Goal: Task Accomplishment & Management: Use online tool/utility

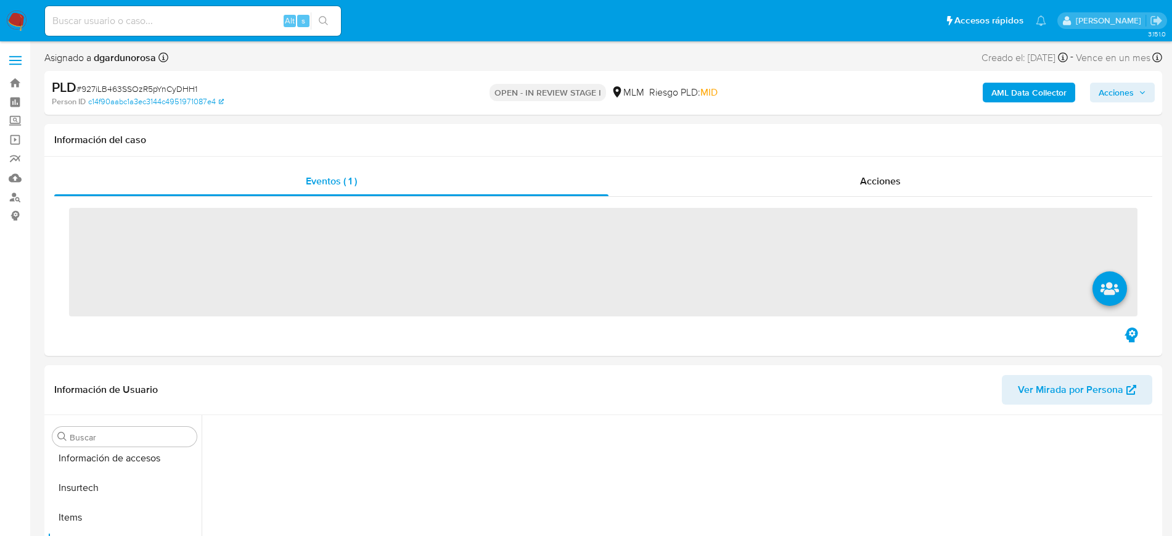
scroll to position [491, 0]
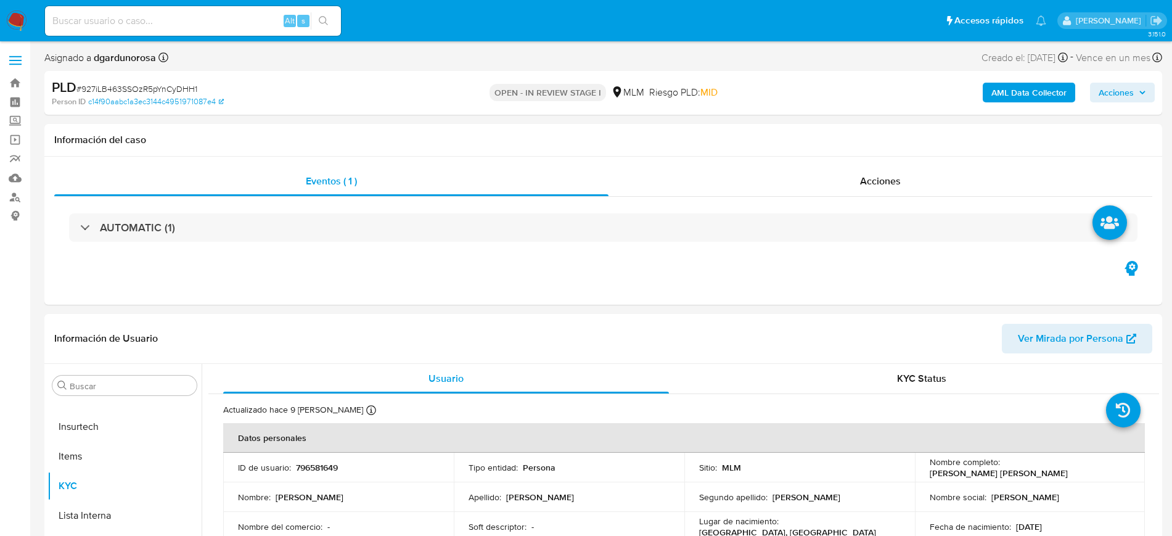
select select "10"
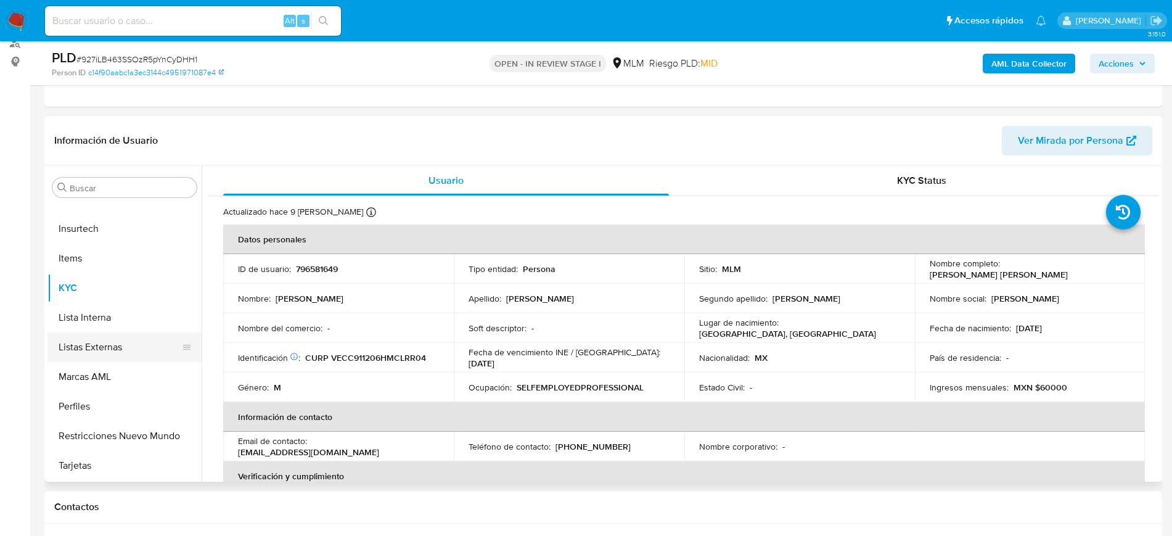
scroll to position [337, 0]
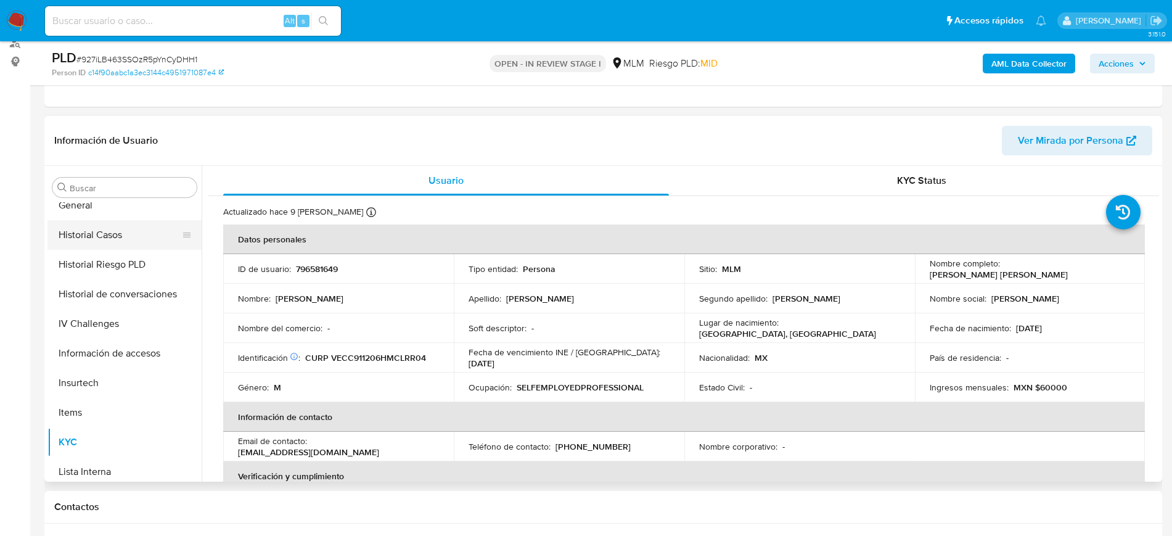
click at [118, 232] on button "Historial Casos" at bounding box center [119, 235] width 144 height 30
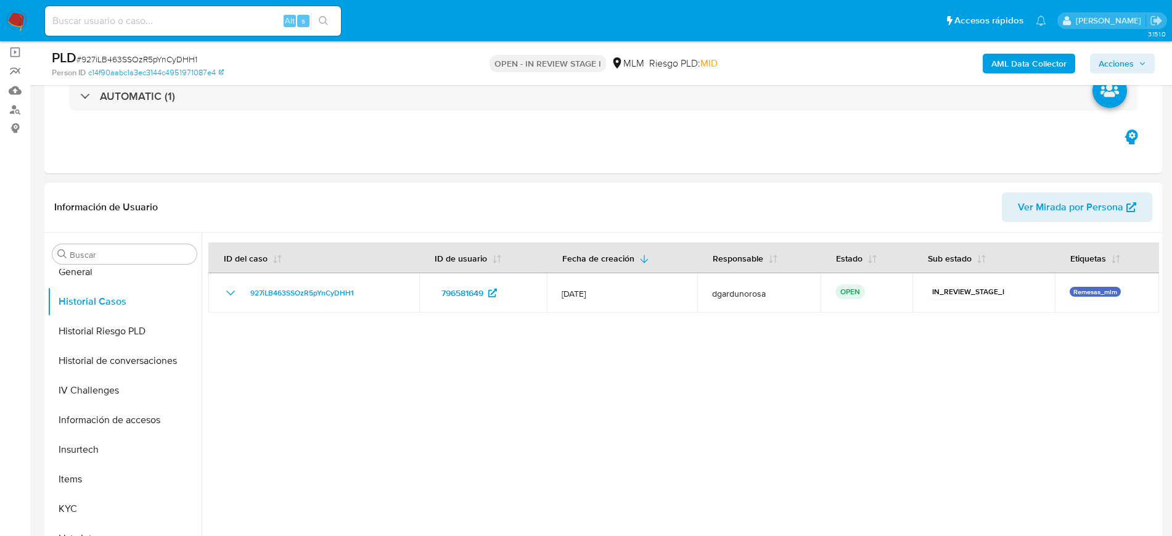
scroll to position [0, 0]
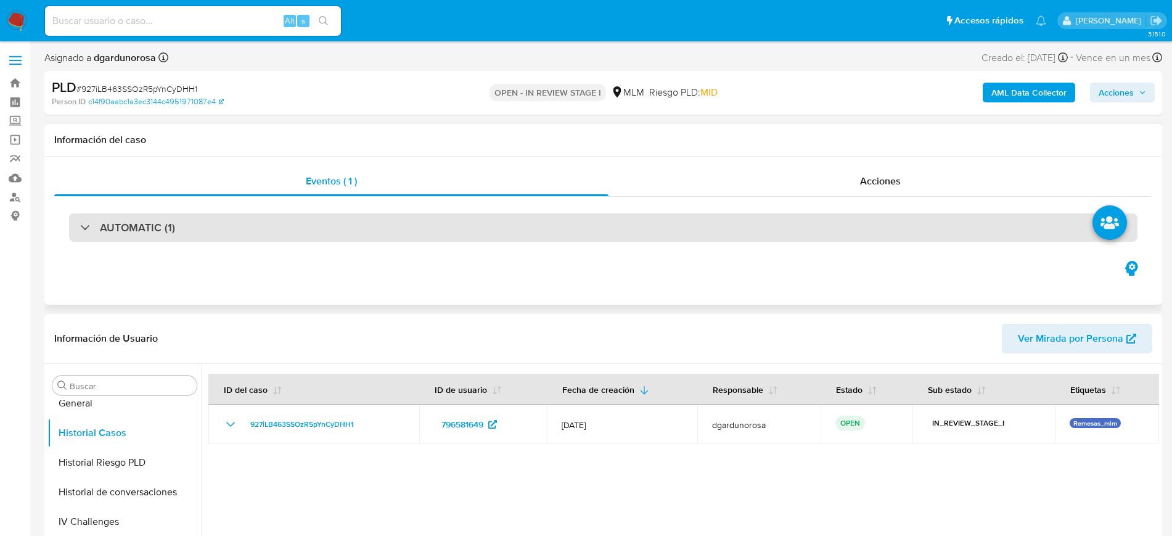
click at [194, 216] on div "AUTOMATIC (1)" at bounding box center [603, 227] width 1068 height 28
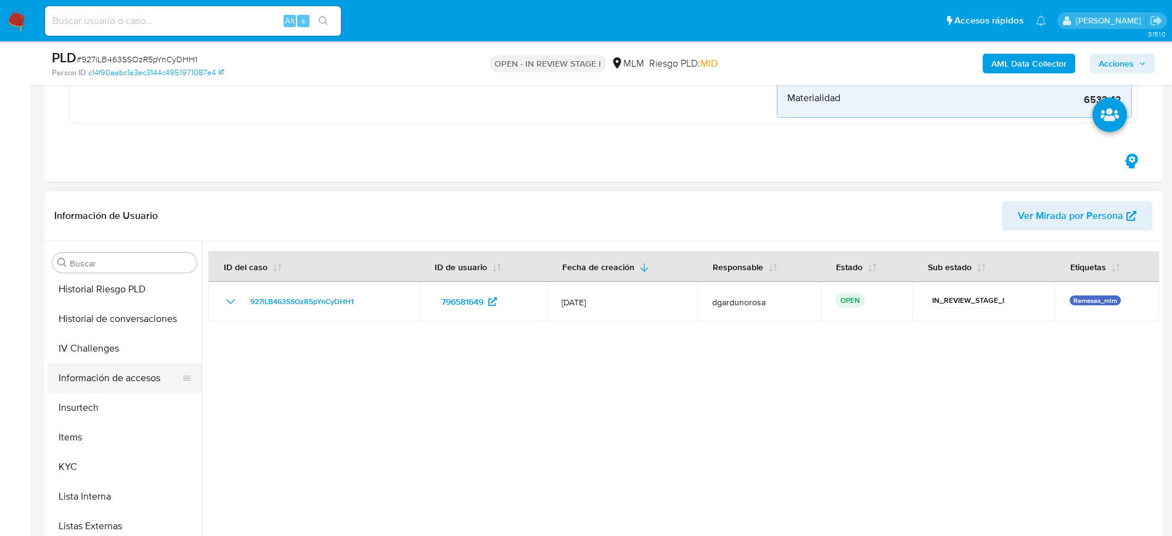
scroll to position [414, 0]
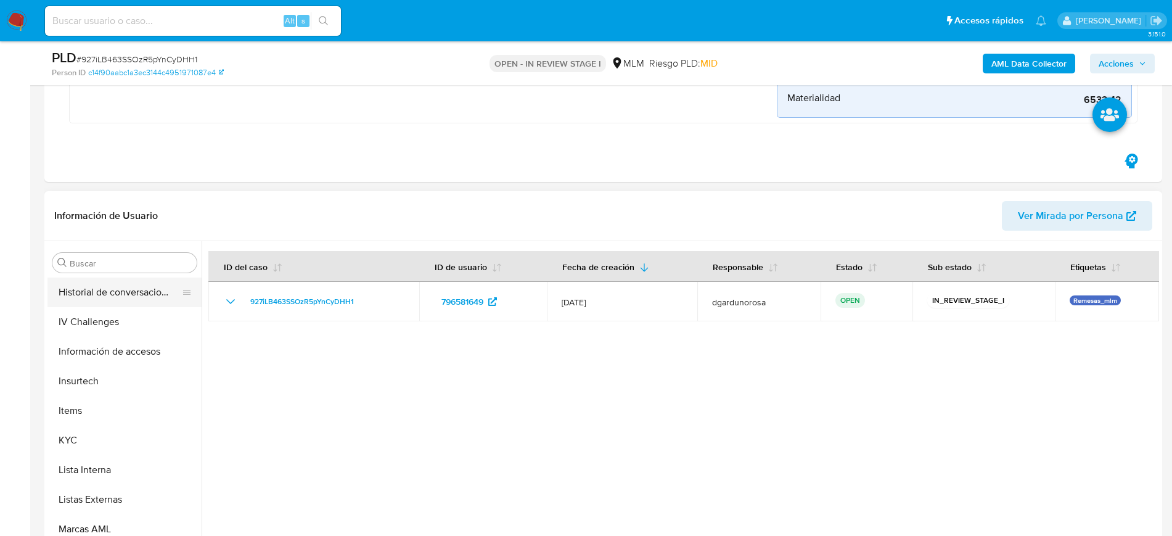
click at [123, 298] on button "Historial de conversaciones" at bounding box center [119, 292] width 144 height 30
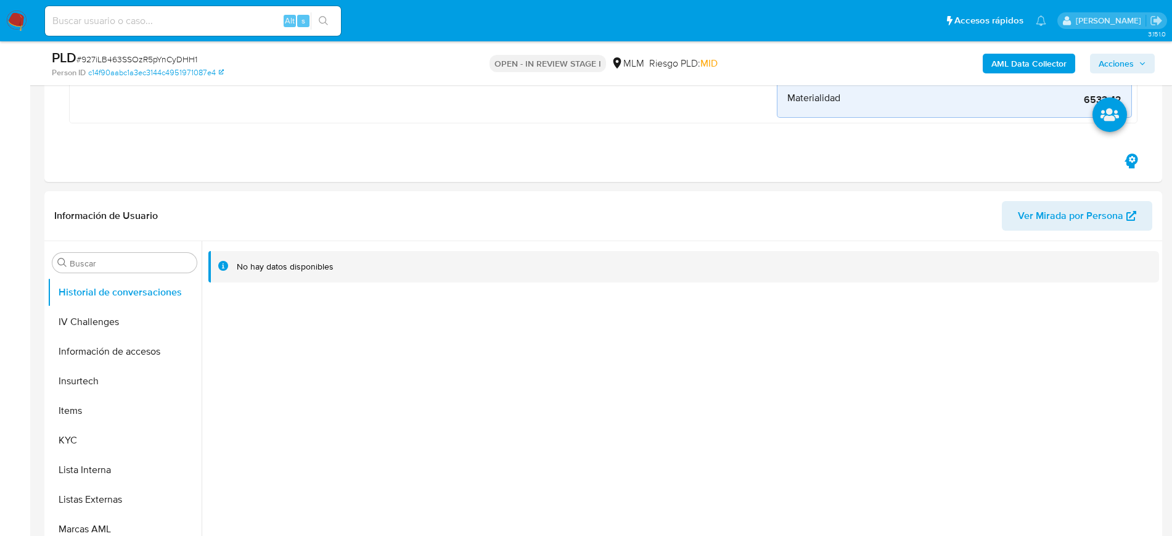
scroll to position [539, 0]
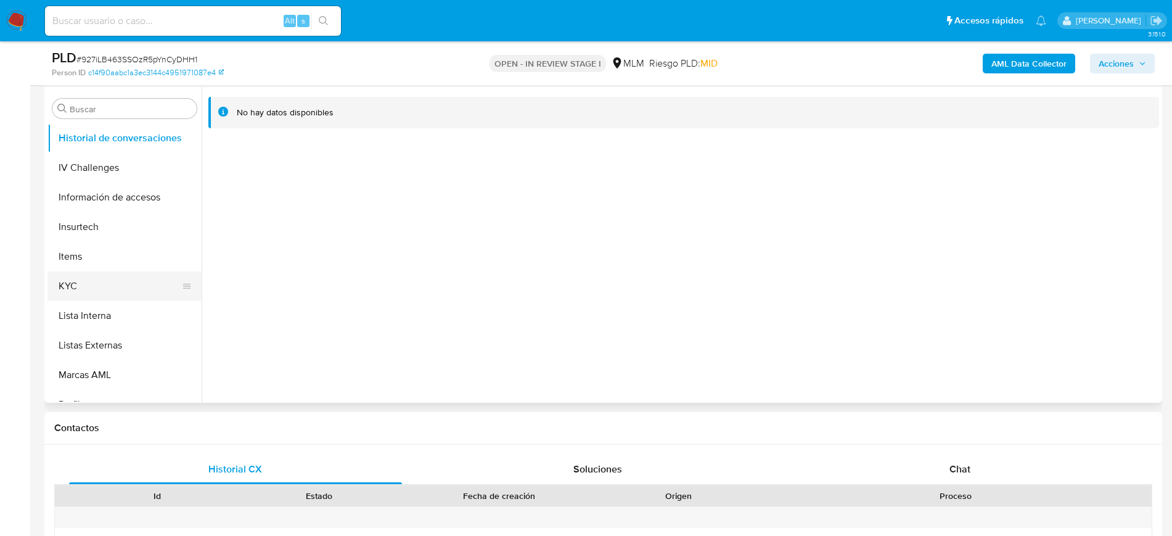
click at [120, 288] on button "KYC" at bounding box center [119, 286] width 144 height 30
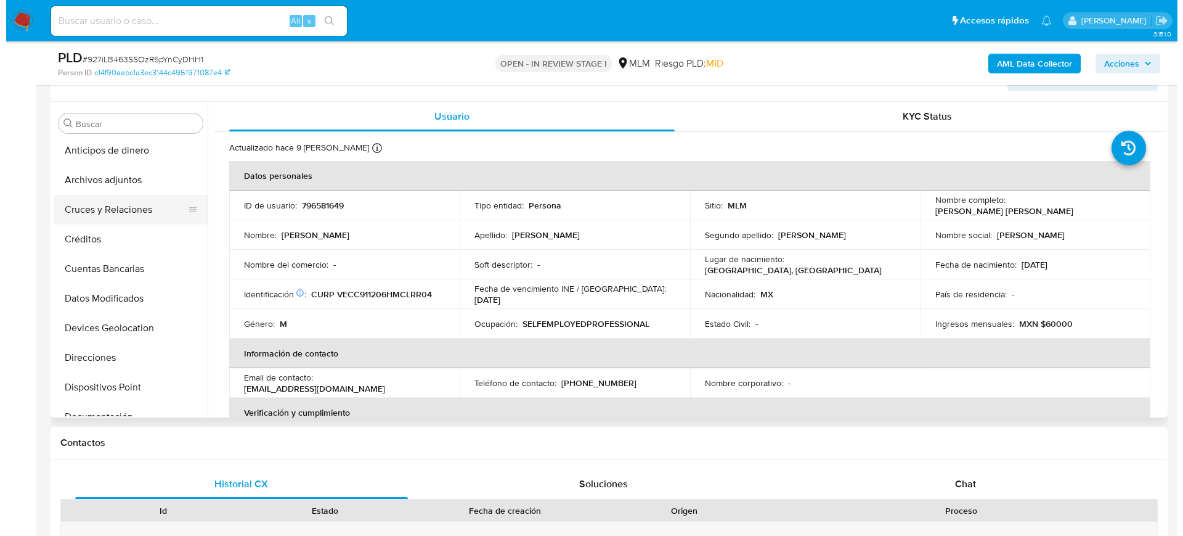
scroll to position [0, 0]
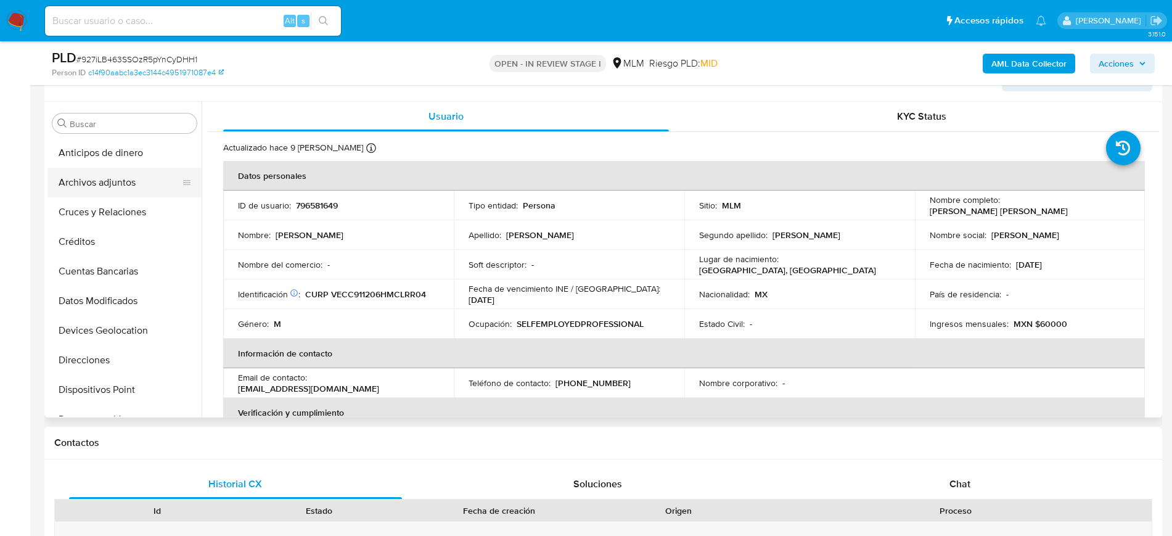
click at [106, 179] on button "Archivos adjuntos" at bounding box center [119, 183] width 144 height 30
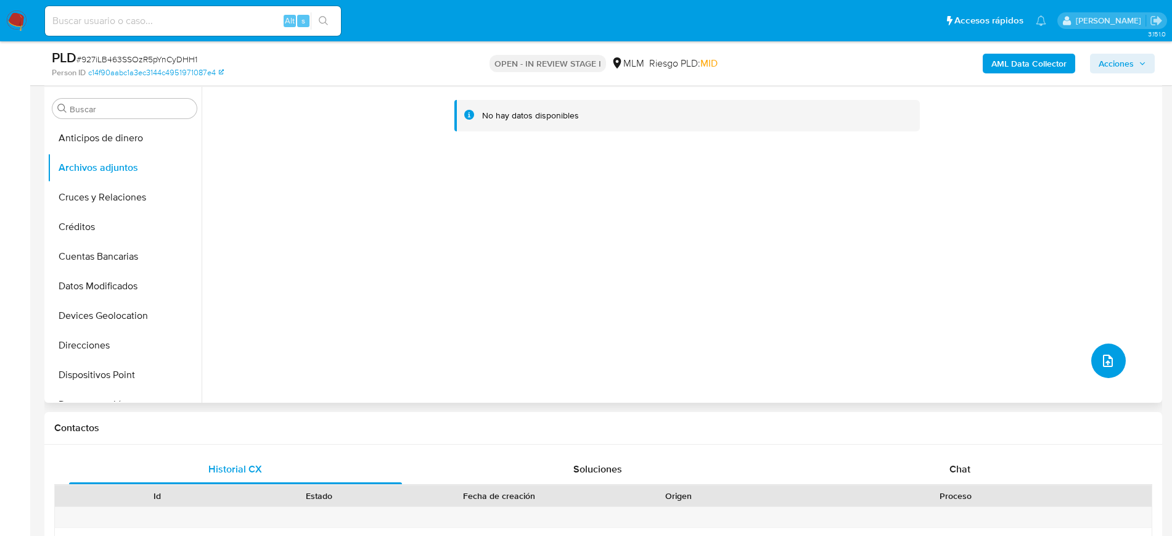
click at [1094, 360] on button "upload-file" at bounding box center [1108, 360] width 35 height 35
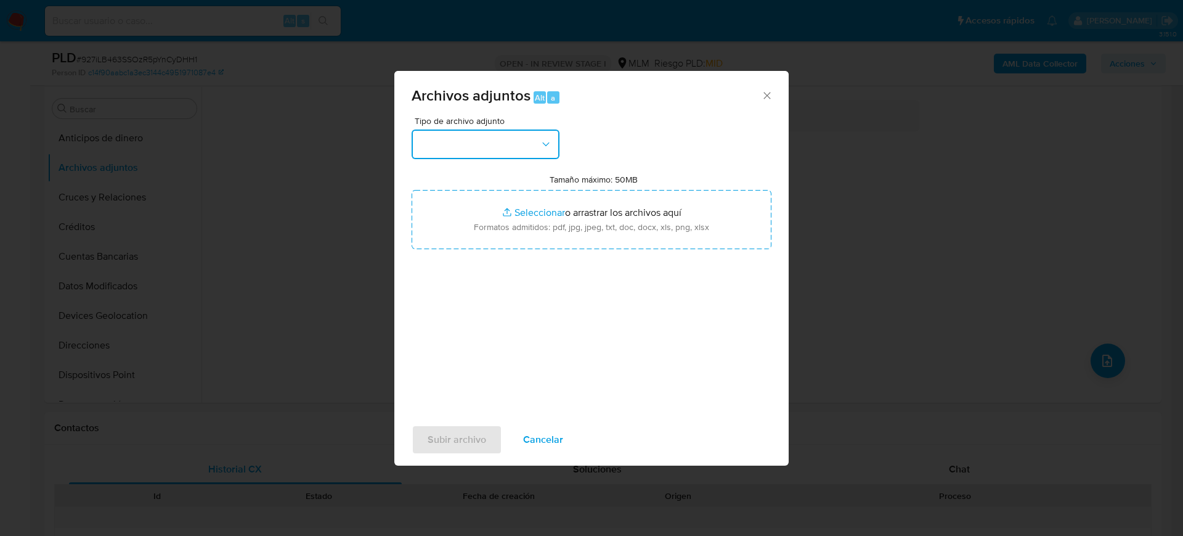
click at [487, 144] on button "button" at bounding box center [486, 144] width 148 height 30
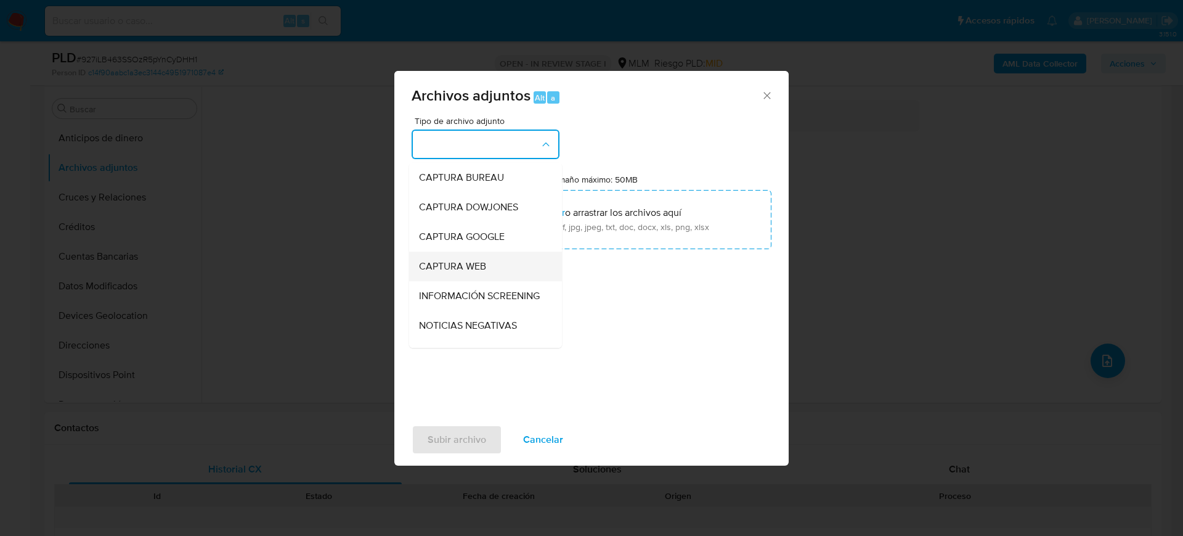
scroll to position [154, 0]
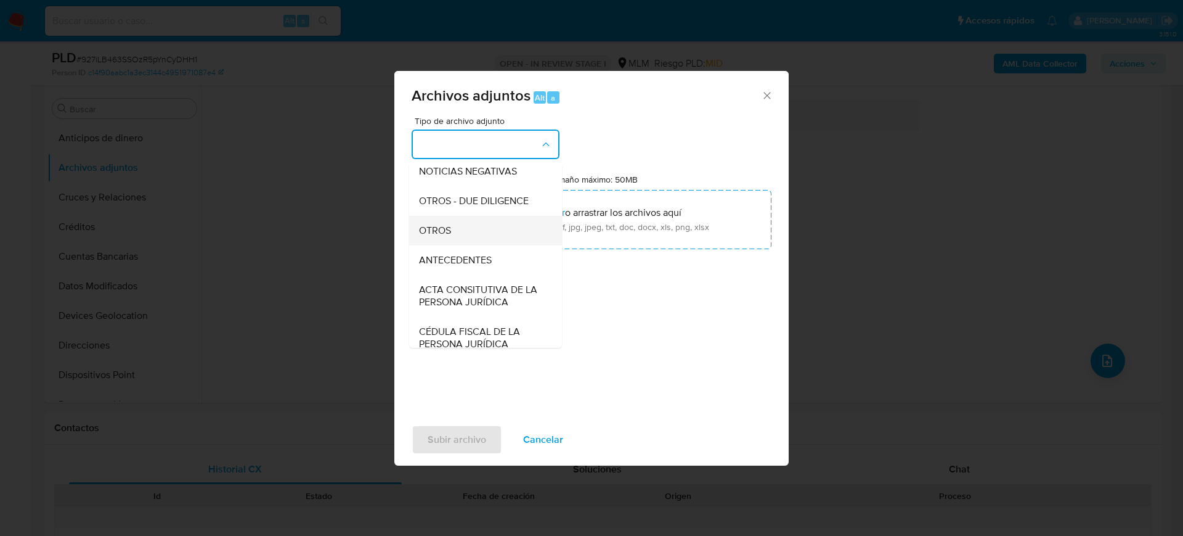
click at [467, 245] on div "OTROS" at bounding box center [482, 231] width 126 height 30
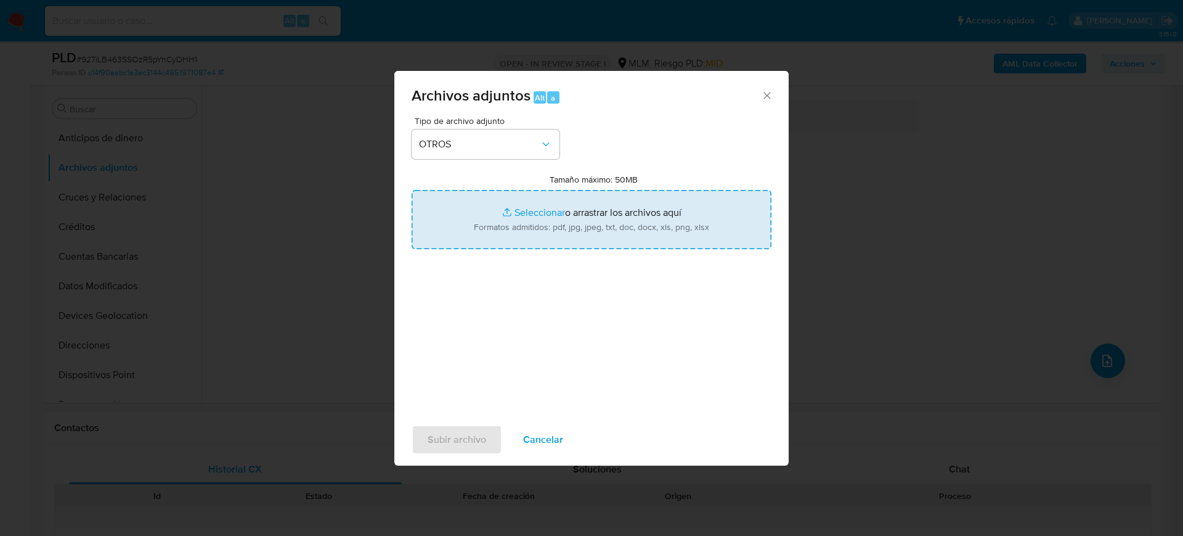
type input "C:\fakepath\796581649_Cristian Velazquez_Julio2025.pdf"
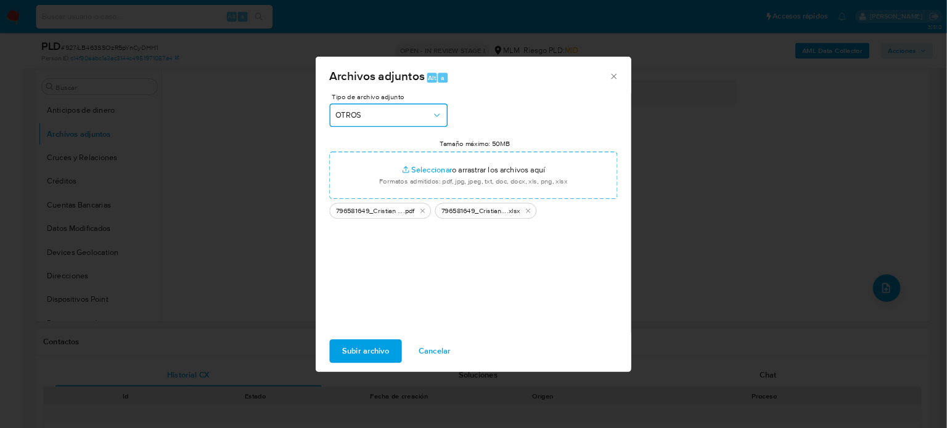
scroll to position [539, 0]
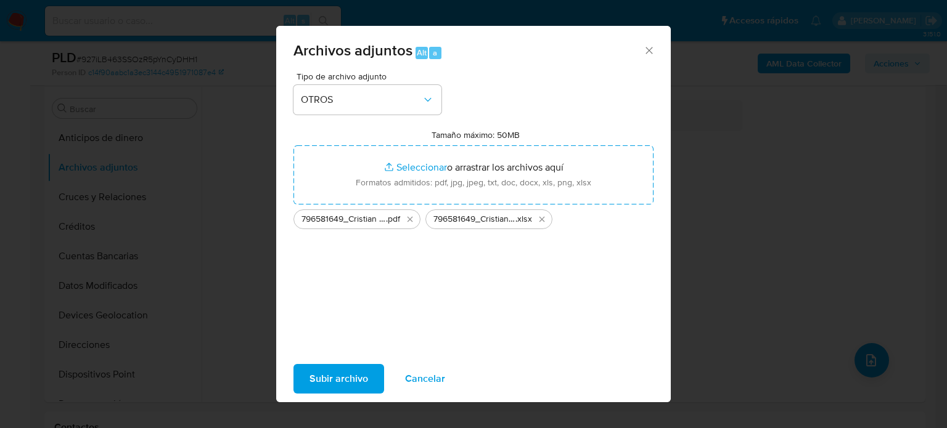
click at [334, 384] on span "Subir archivo" at bounding box center [338, 378] width 59 height 27
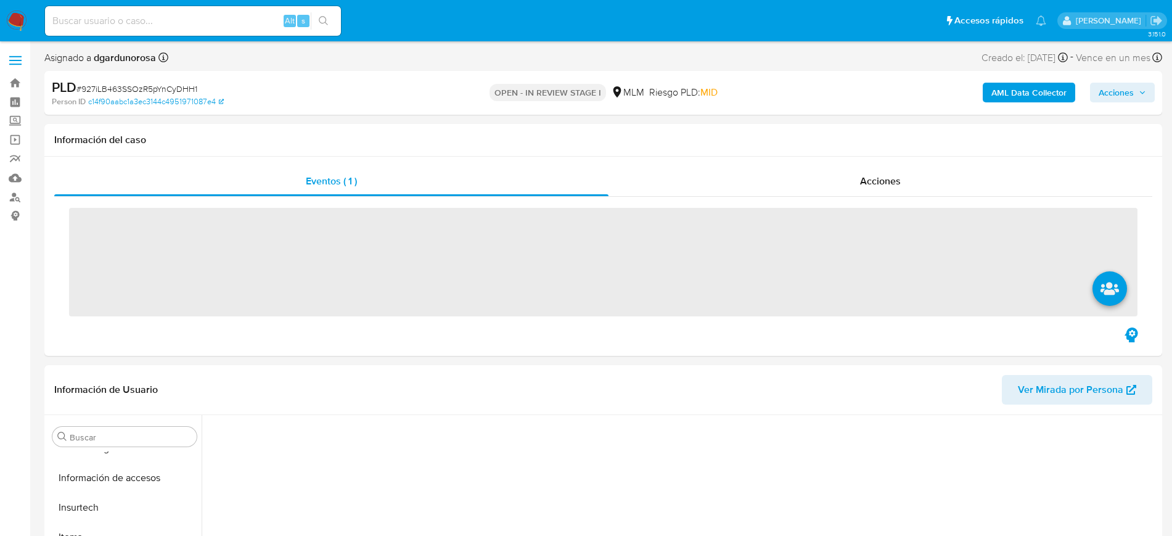
scroll to position [491, 0]
click at [174, 27] on input at bounding box center [193, 21] width 296 height 16
paste input "625238320"
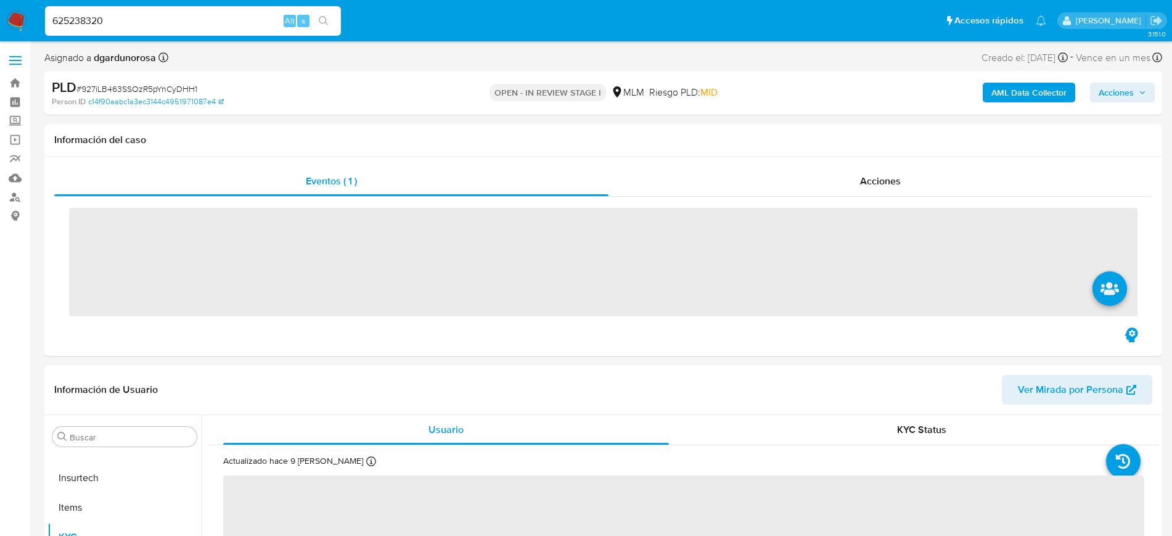
type input "625238320"
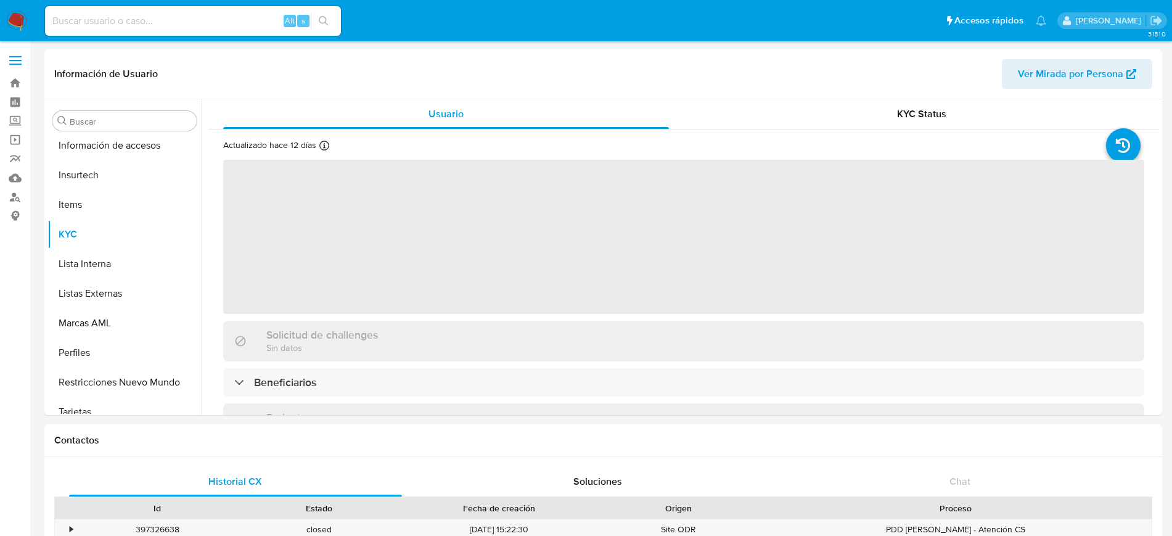
scroll to position [491, 0]
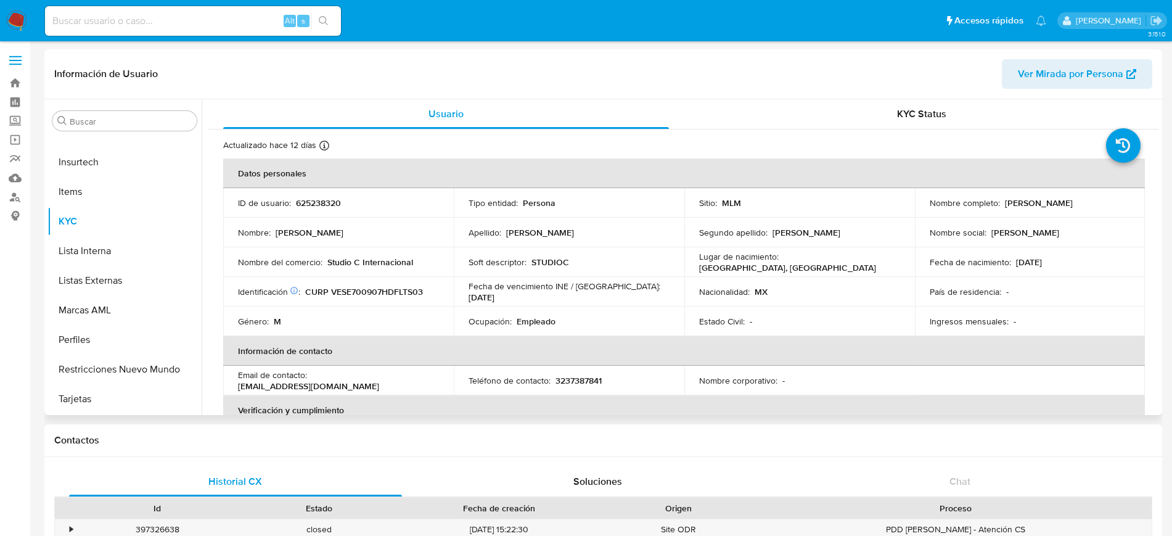
select select "10"
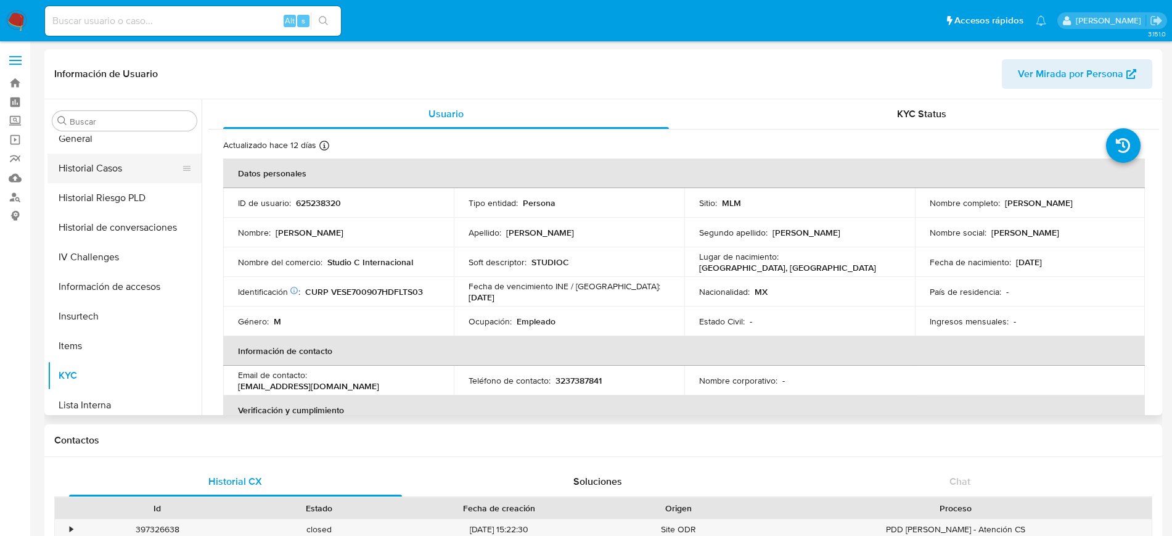
click at [113, 173] on button "Historial Casos" at bounding box center [119, 168] width 144 height 30
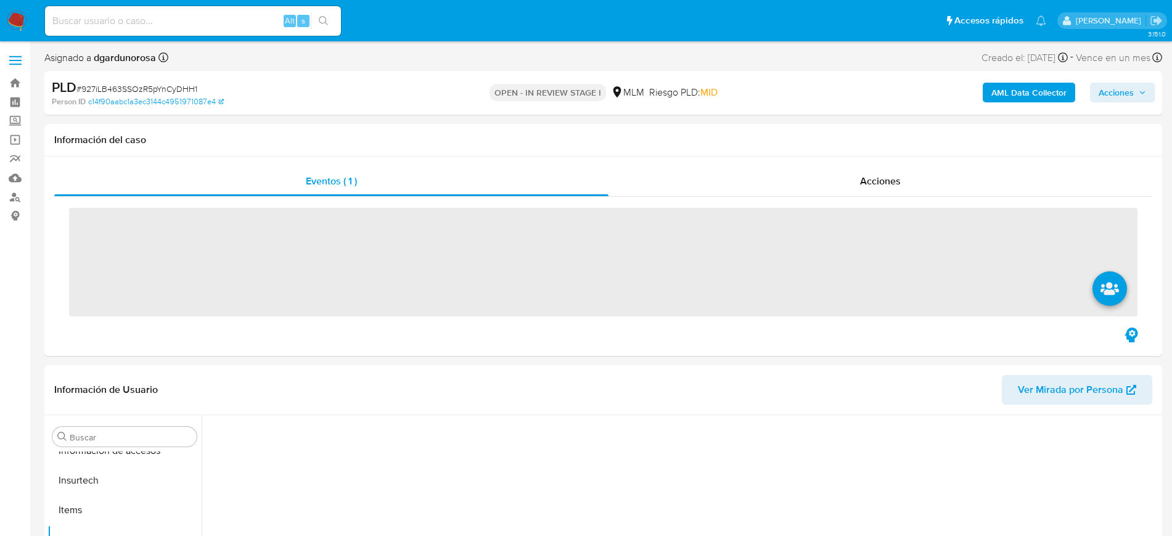
scroll to position [491, 0]
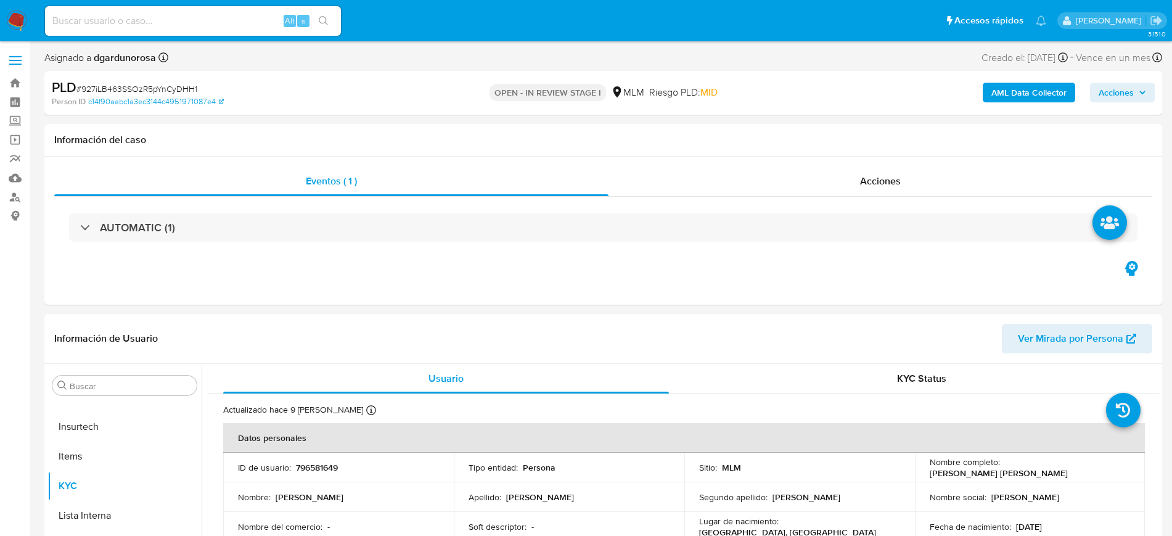
select select "10"
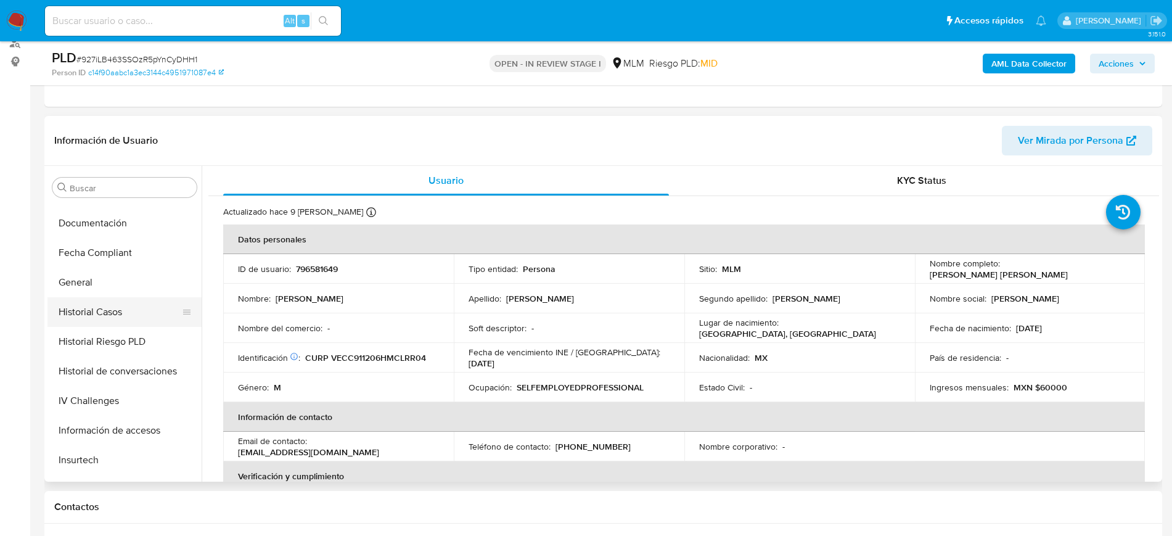
scroll to position [0, 0]
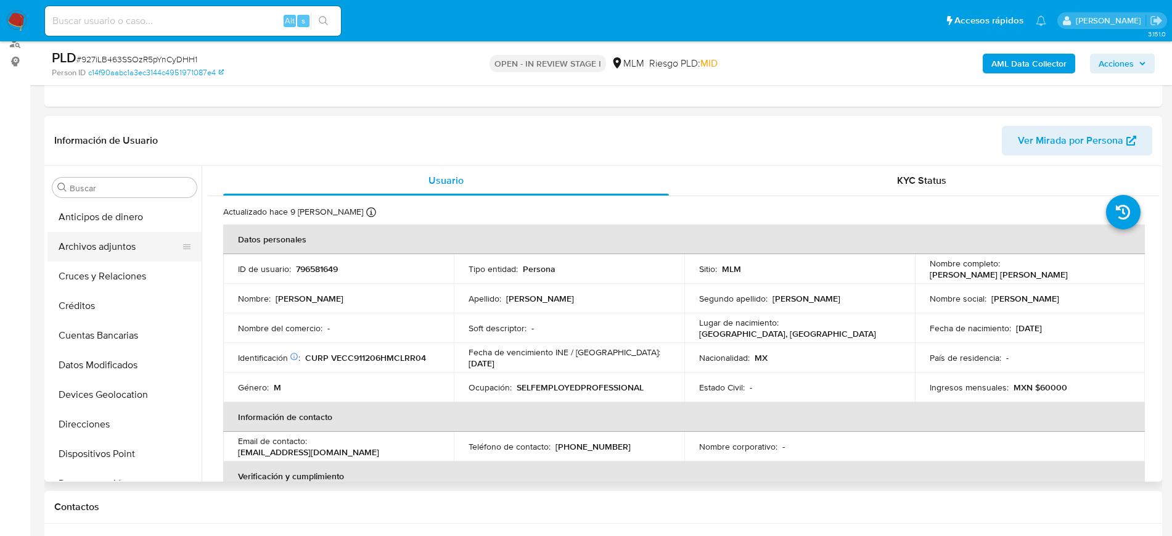
click at [120, 248] on button "Archivos adjuntos" at bounding box center [119, 247] width 144 height 30
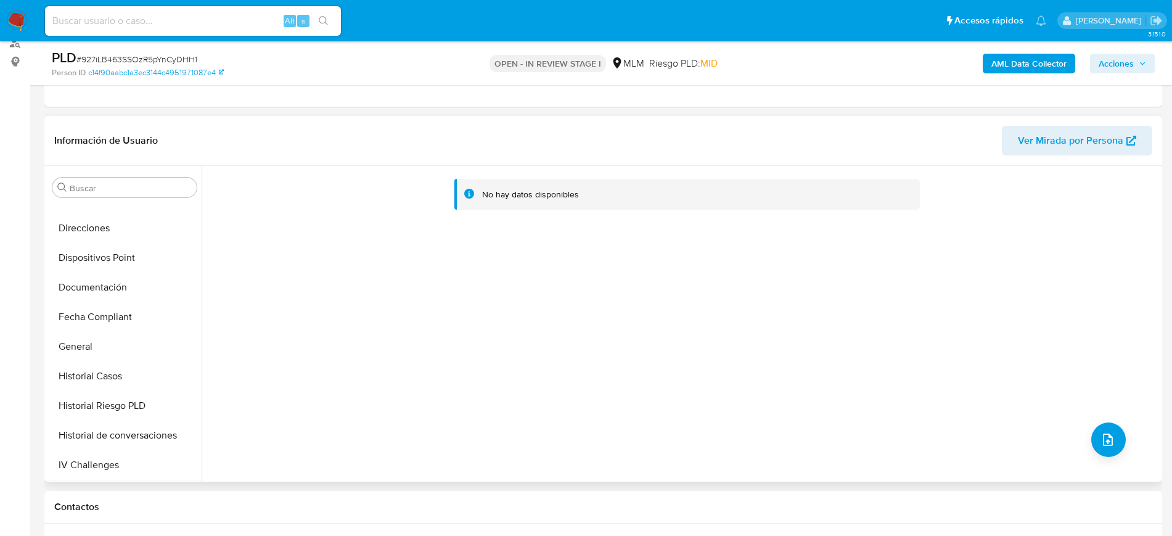
scroll to position [308, 0]
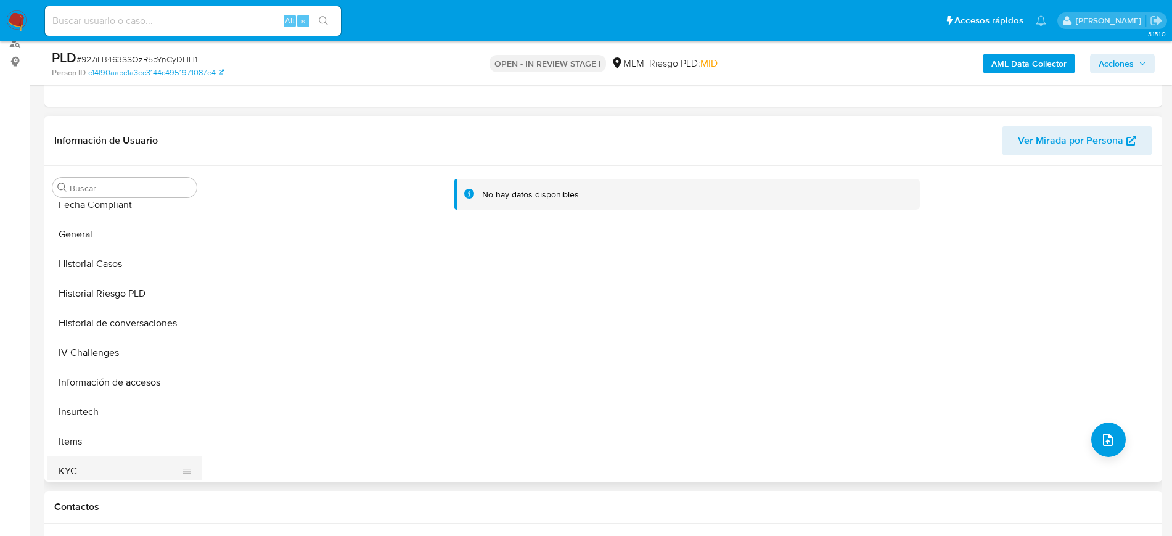
click at [89, 465] on button "KYC" at bounding box center [119, 471] width 144 height 30
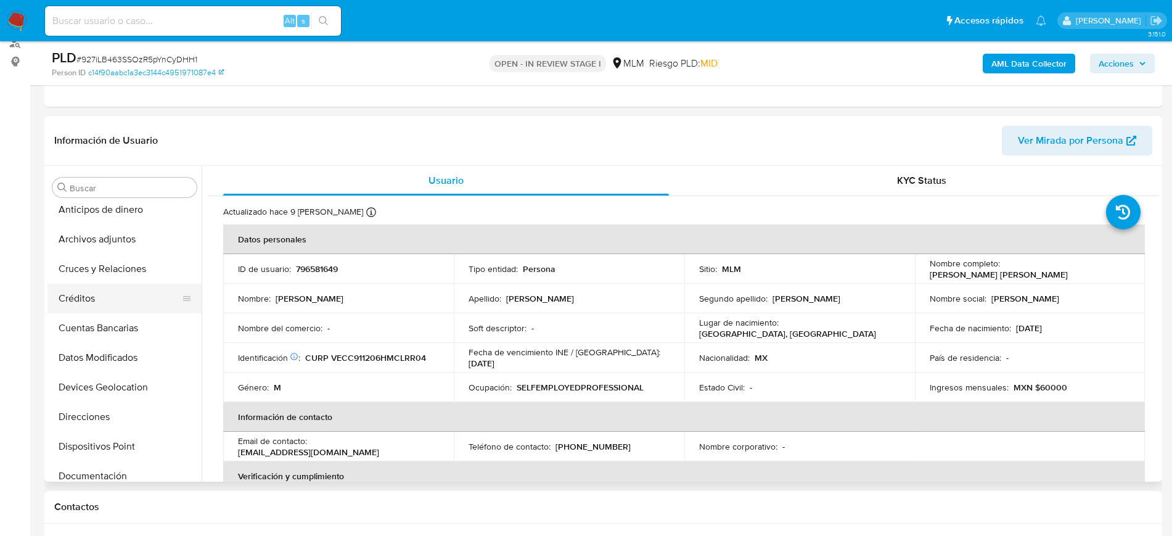
scroll to position [0, 0]
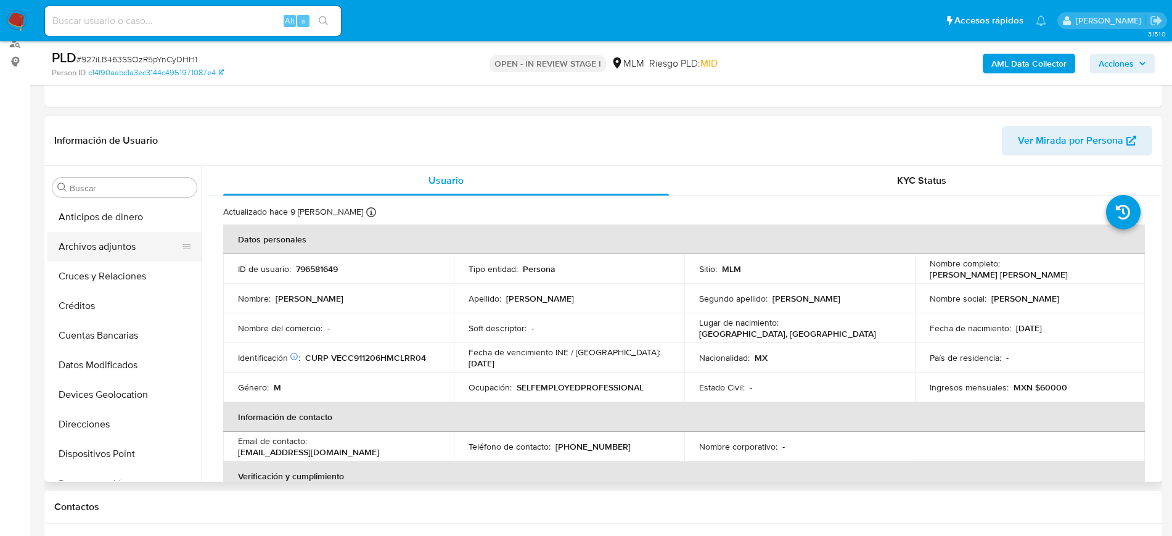
click at [126, 253] on button "Archivos adjuntos" at bounding box center [119, 247] width 144 height 30
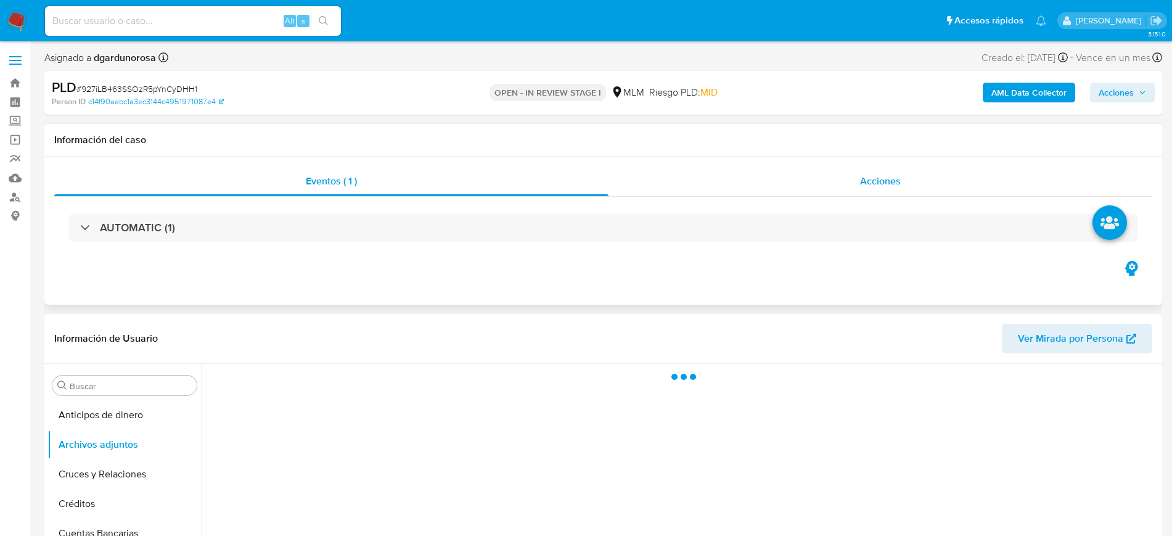
click at [852, 188] on div "Acciones" at bounding box center [880, 181] width 544 height 30
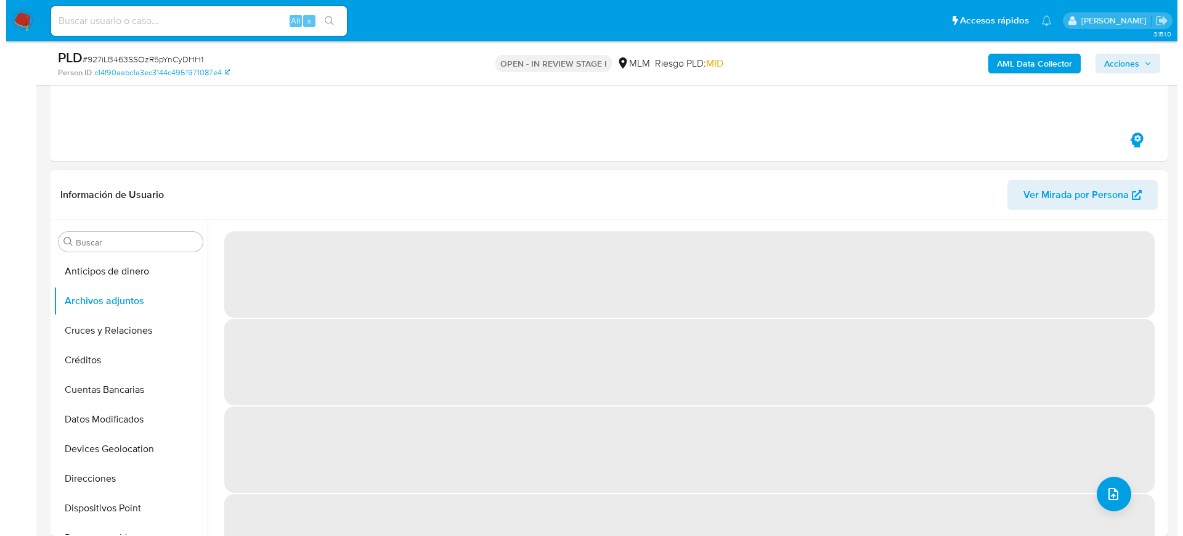
scroll to position [231, 0]
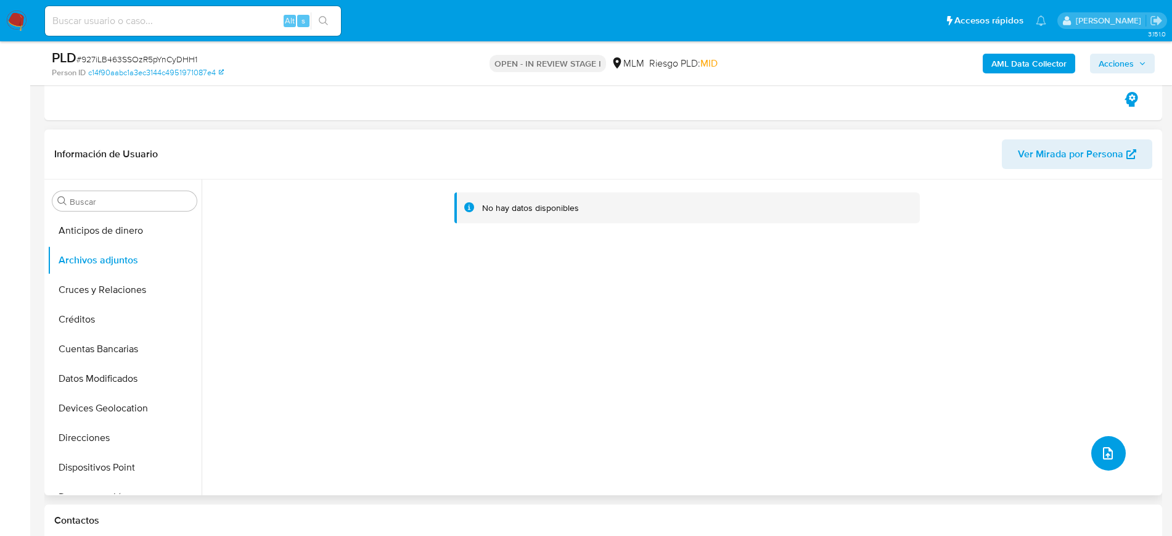
click at [1115, 463] on button "upload-file" at bounding box center [1108, 453] width 35 height 35
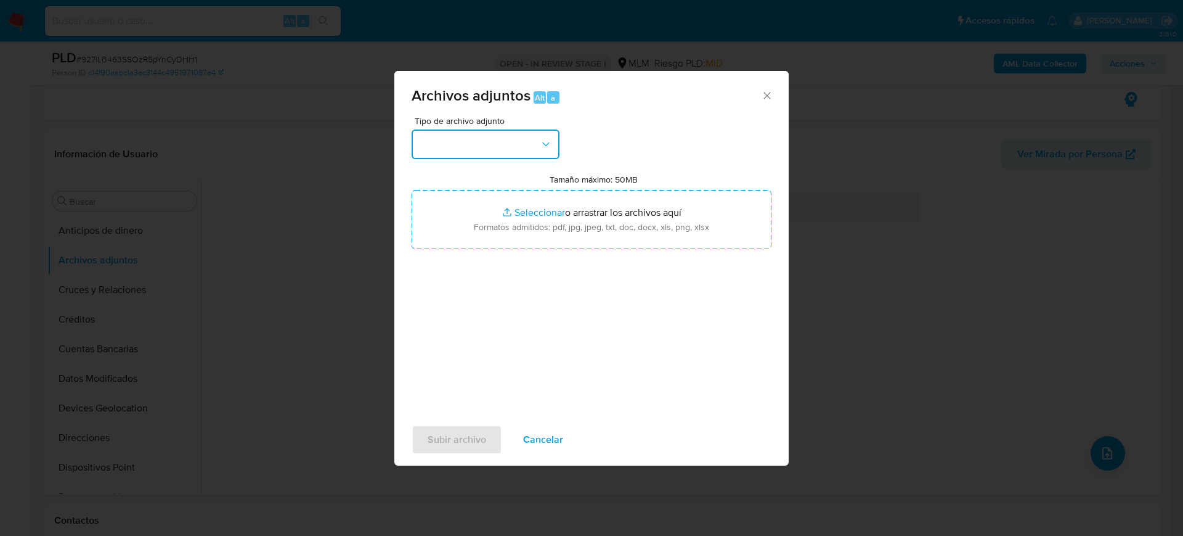
click at [491, 144] on button "button" at bounding box center [486, 144] width 148 height 30
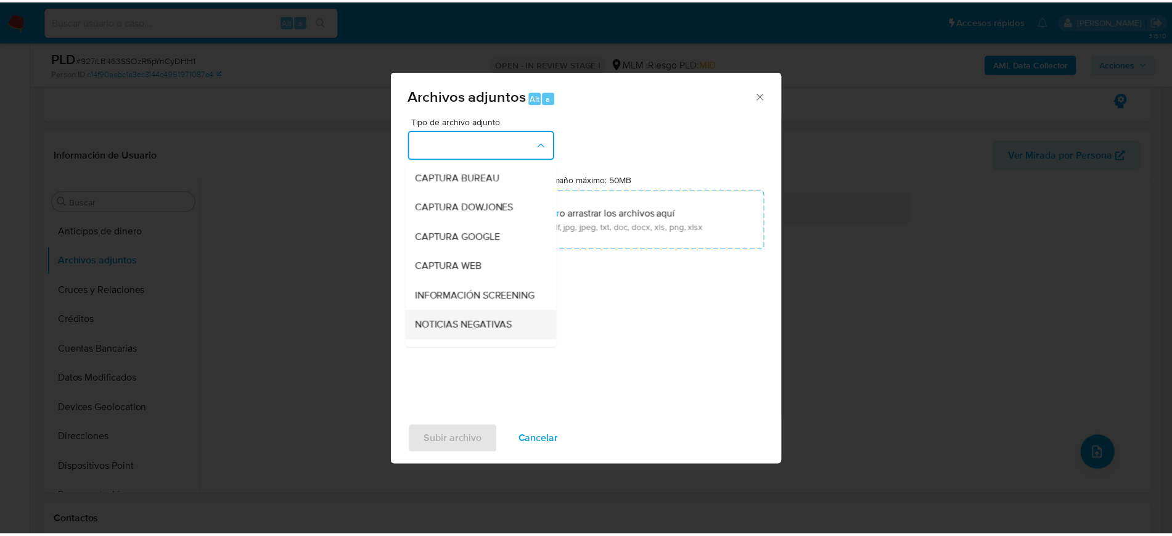
scroll to position [77, 0]
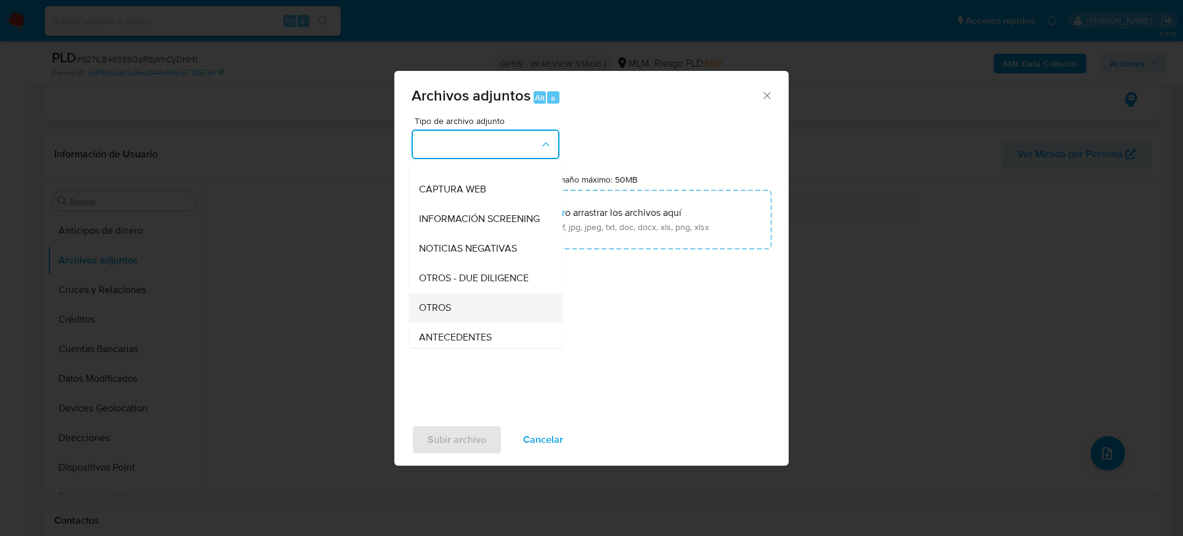
click at [425, 314] on span "OTROS" at bounding box center [435, 307] width 32 height 12
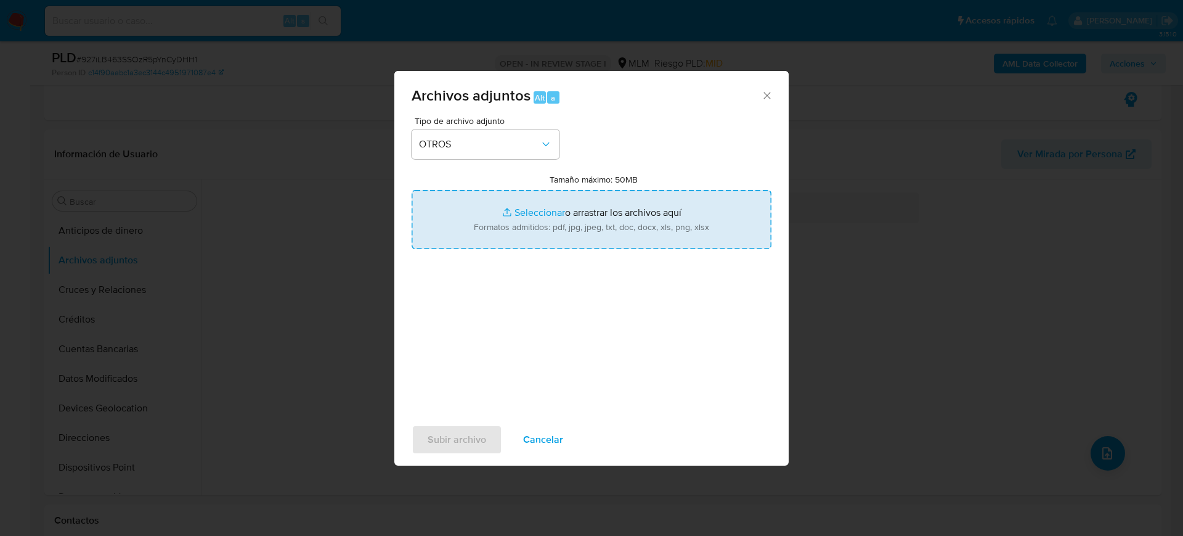
type input "C:\fakepath\796581649_Cristian Velazquez_Julio2025.pdf"
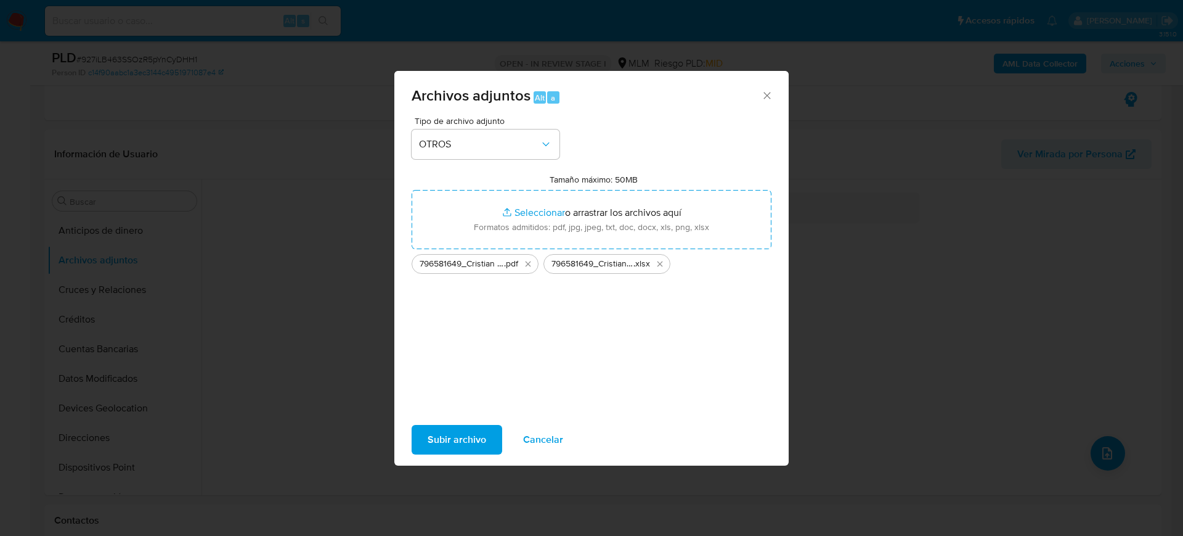
click at [482, 450] on span "Subir archivo" at bounding box center [457, 439] width 59 height 27
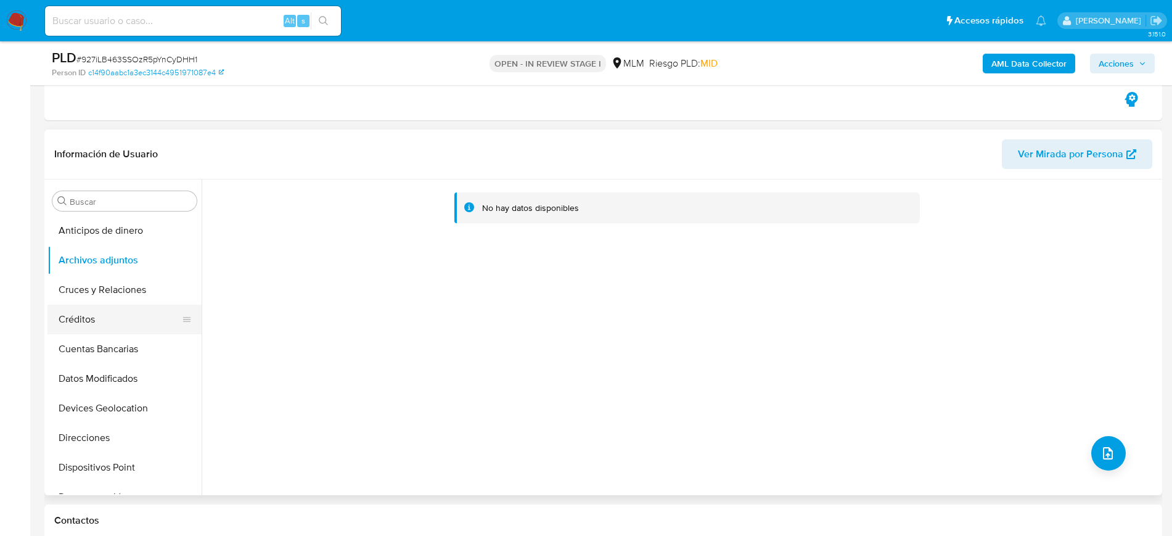
click at [96, 323] on button "Créditos" at bounding box center [119, 319] width 144 height 30
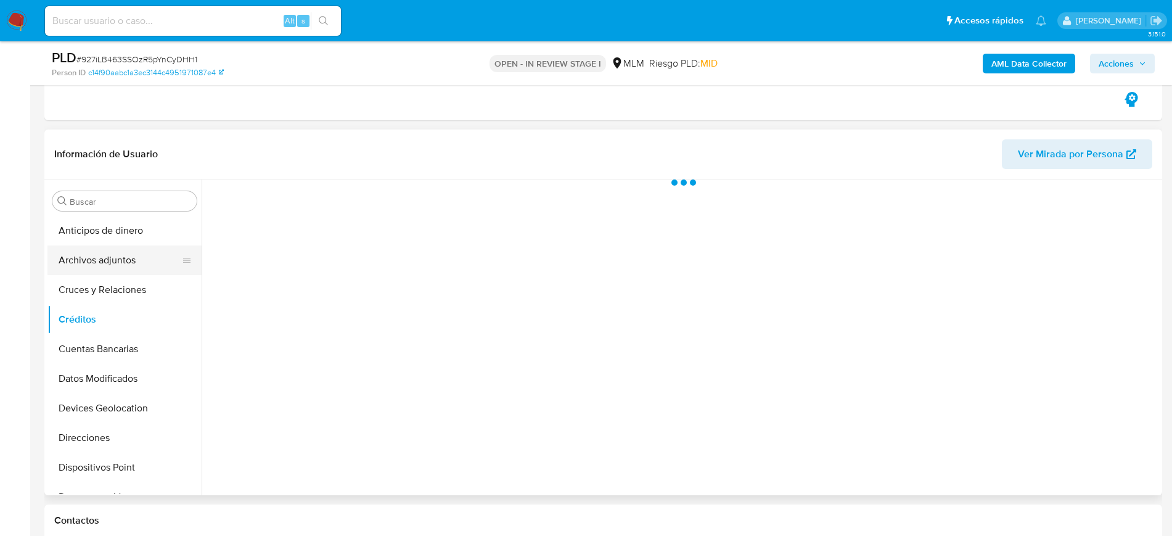
click at [104, 250] on button "Archivos adjuntos" at bounding box center [119, 260] width 144 height 30
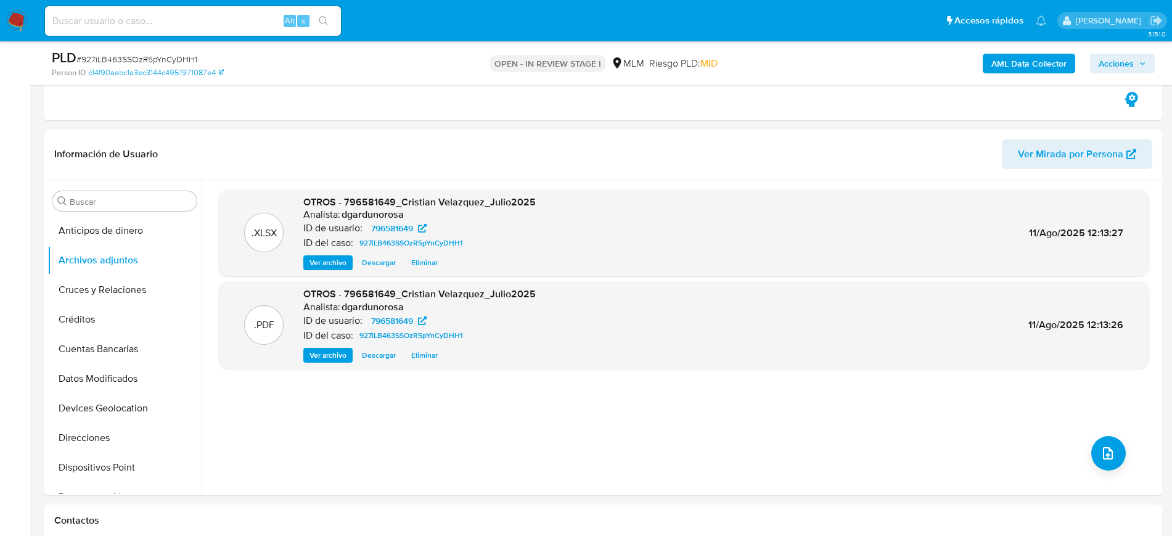
click at [1110, 70] on span "Acciones" at bounding box center [1115, 64] width 35 height 20
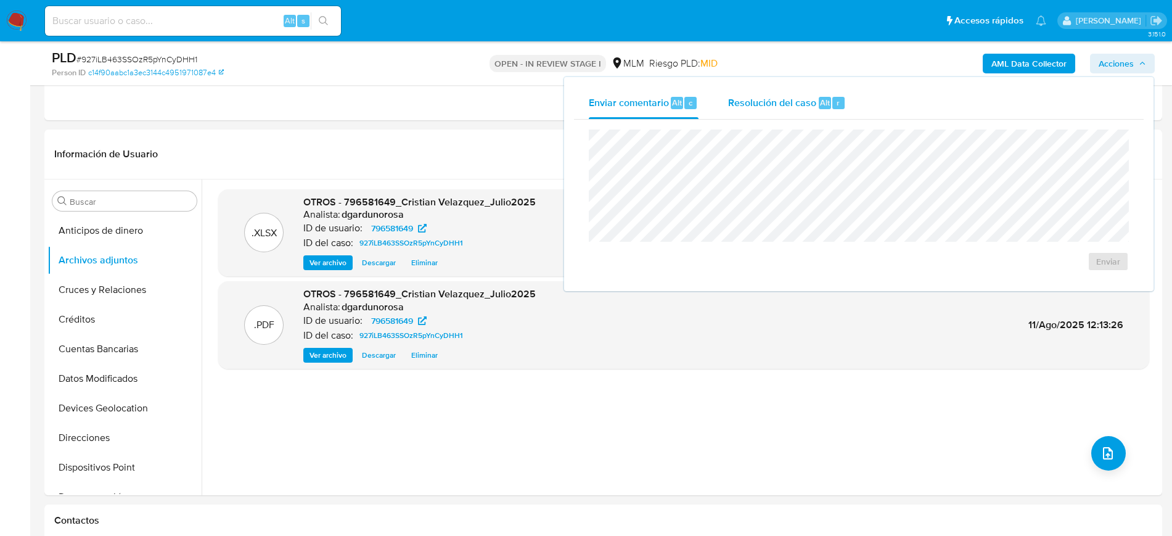
click at [749, 93] on div "Resolución del caso Alt r" at bounding box center [787, 103] width 118 height 32
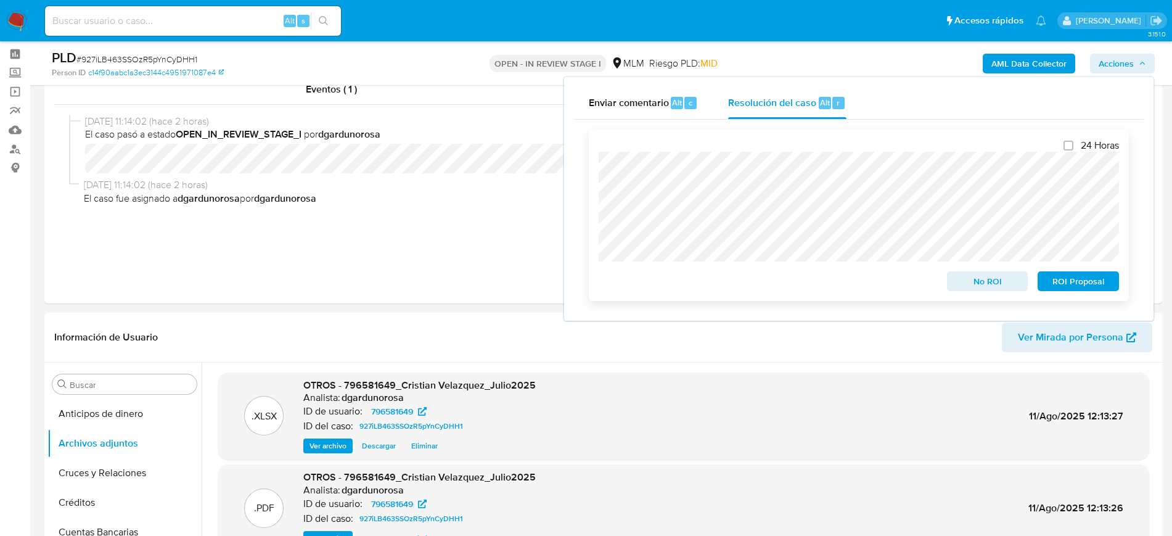
scroll to position [0, 0]
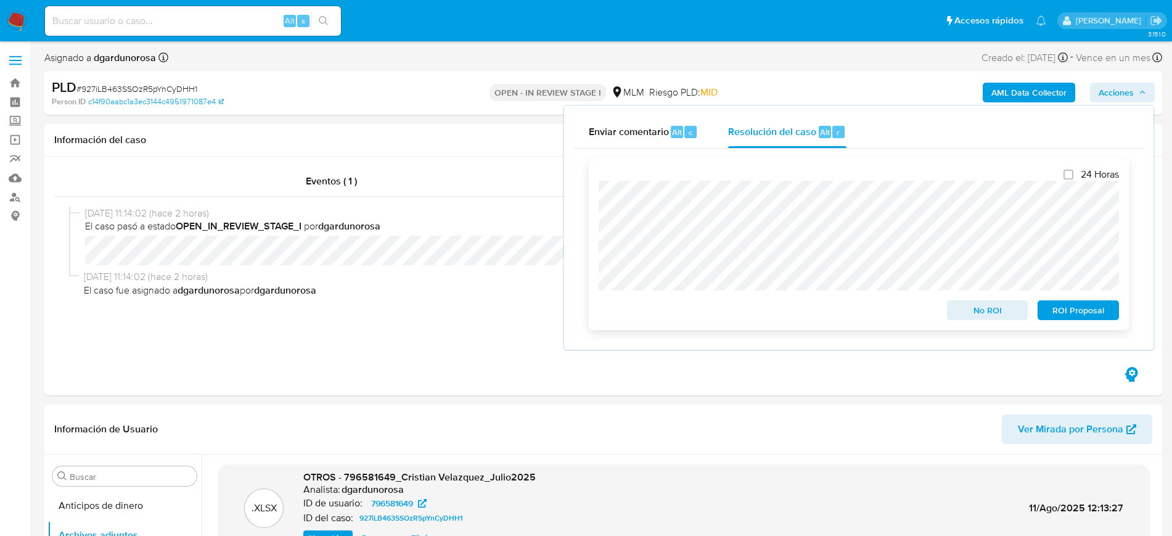
click at [995, 309] on span "No ROI" at bounding box center [987, 309] width 64 height 17
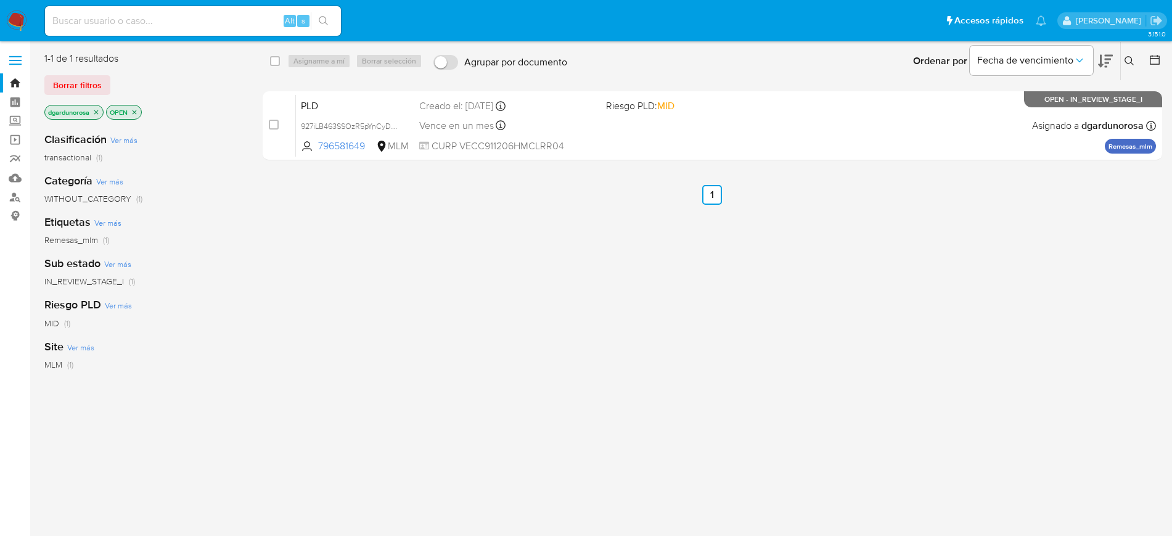
click at [1125, 64] on icon at bounding box center [1129, 61] width 10 height 10
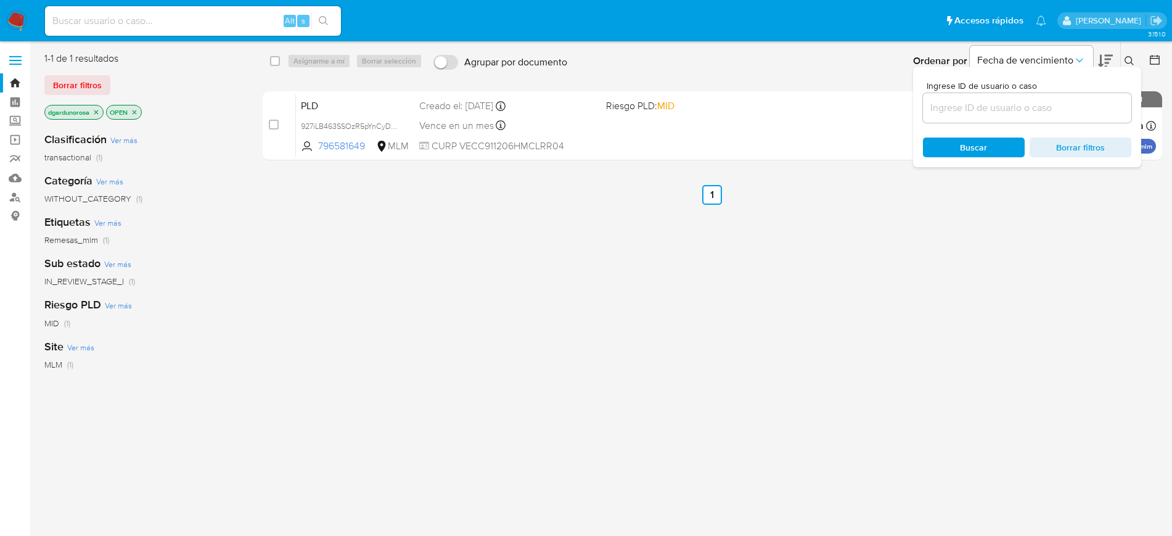
click at [1044, 107] on input at bounding box center [1027, 108] width 208 height 16
type input "708762900"
click at [1128, 59] on icon at bounding box center [1129, 61] width 10 height 10
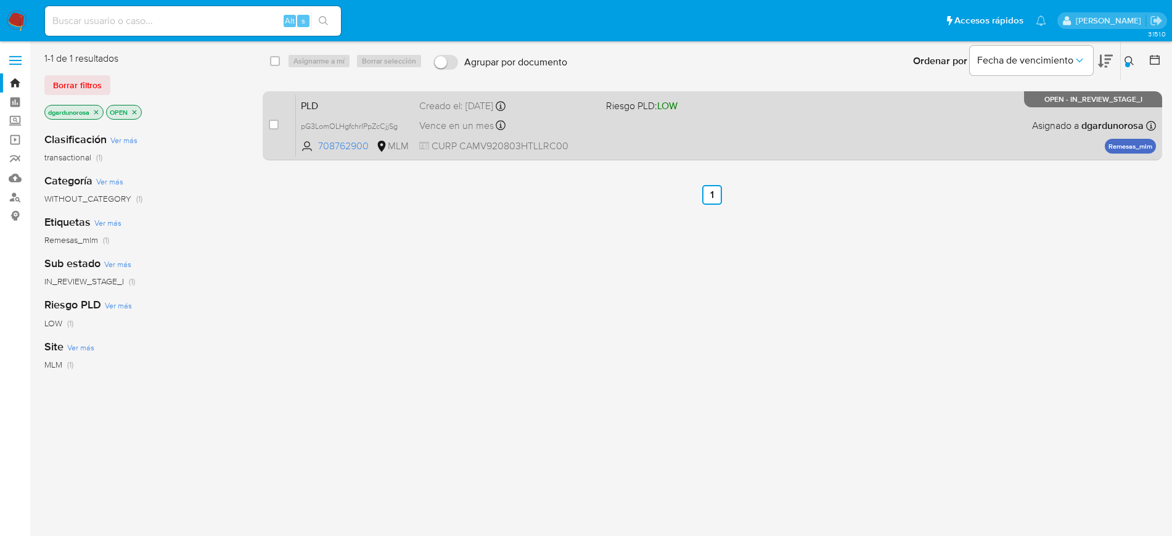
click at [910, 141] on div "PLD pG3LomOLHgfchrIPpZcCjjSg 708762900 MLM Riesgo PLD: LOW Creado el: 12/07/202…" at bounding box center [726, 125] width 860 height 62
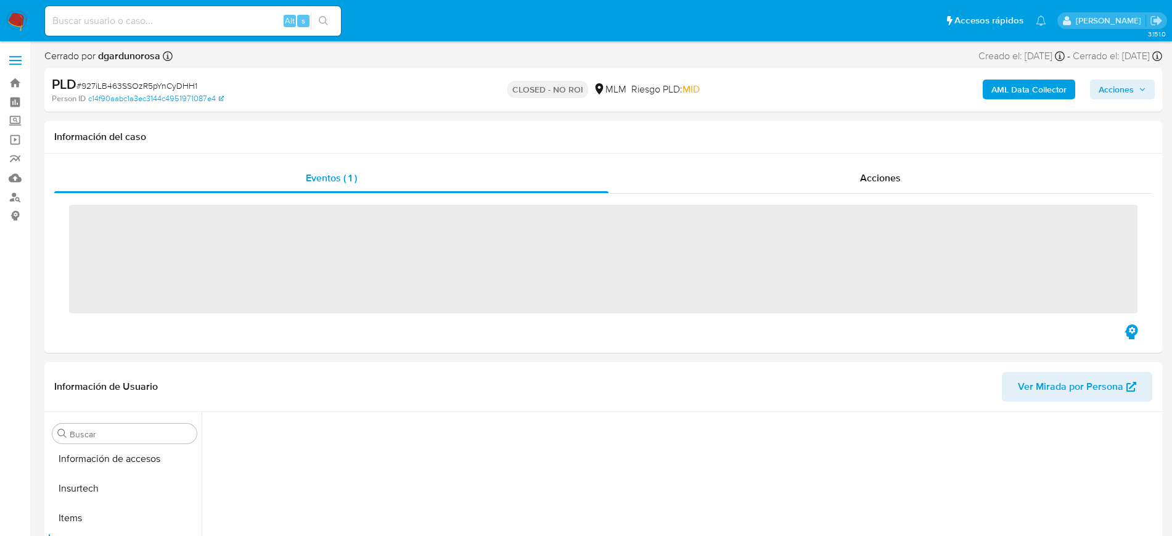
scroll to position [491, 0]
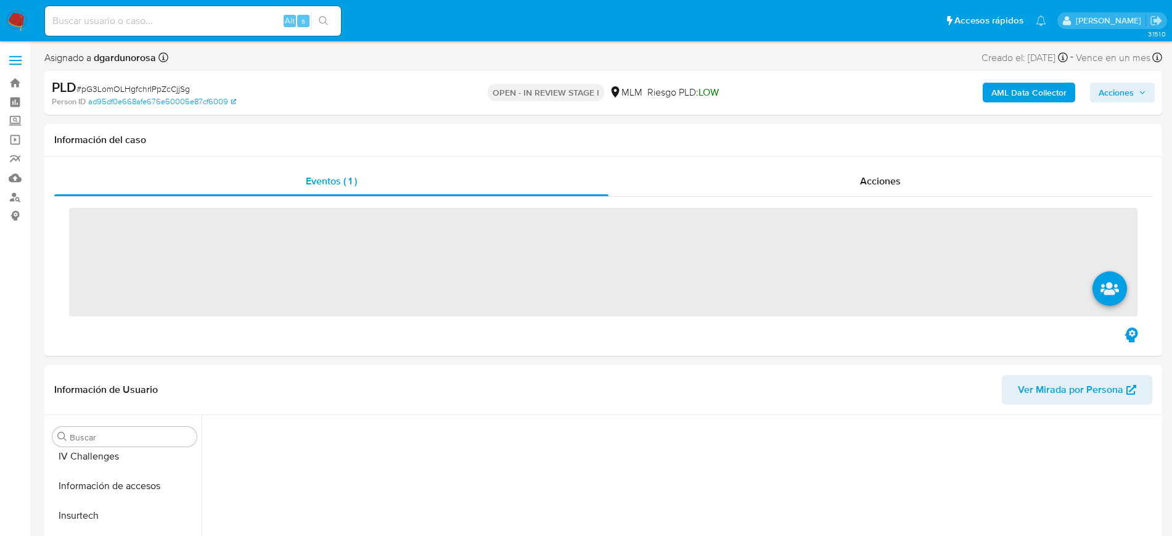
scroll to position [491, 0]
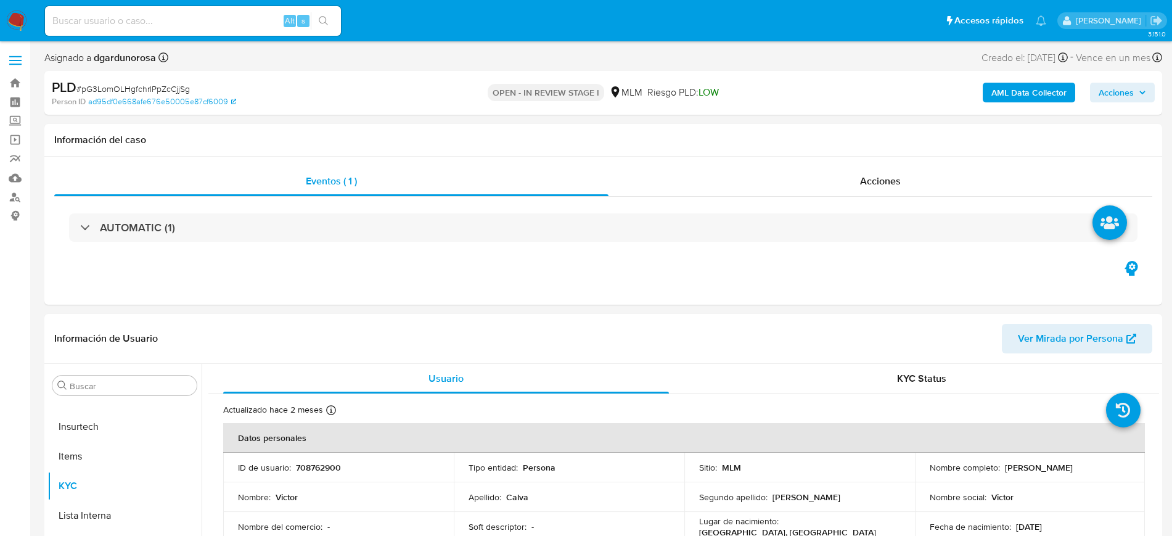
select select "10"
